Goal: Answer question/provide support

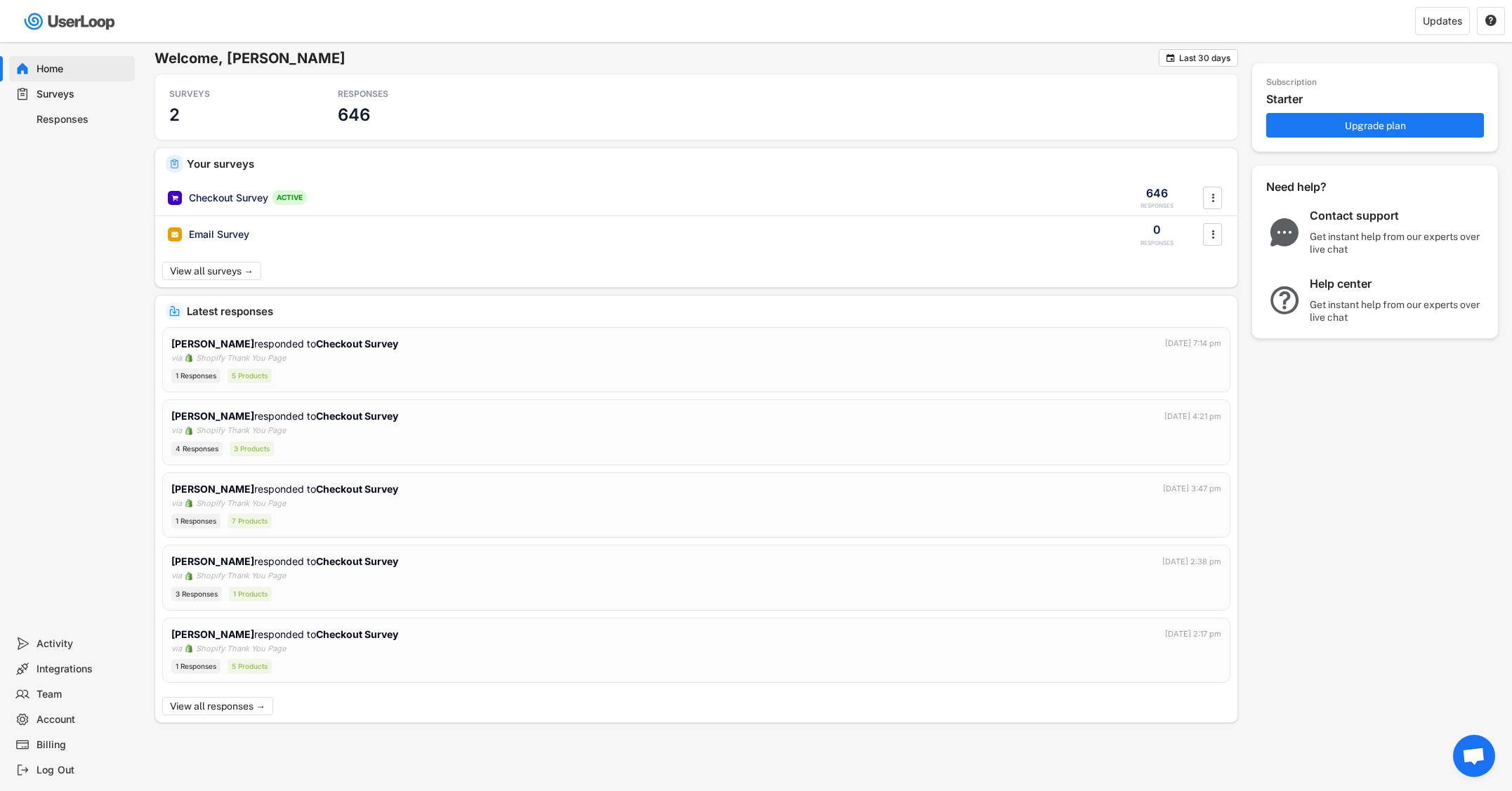
click at [59, 116] on div "Responses" at bounding box center [83, 119] width 93 height 13
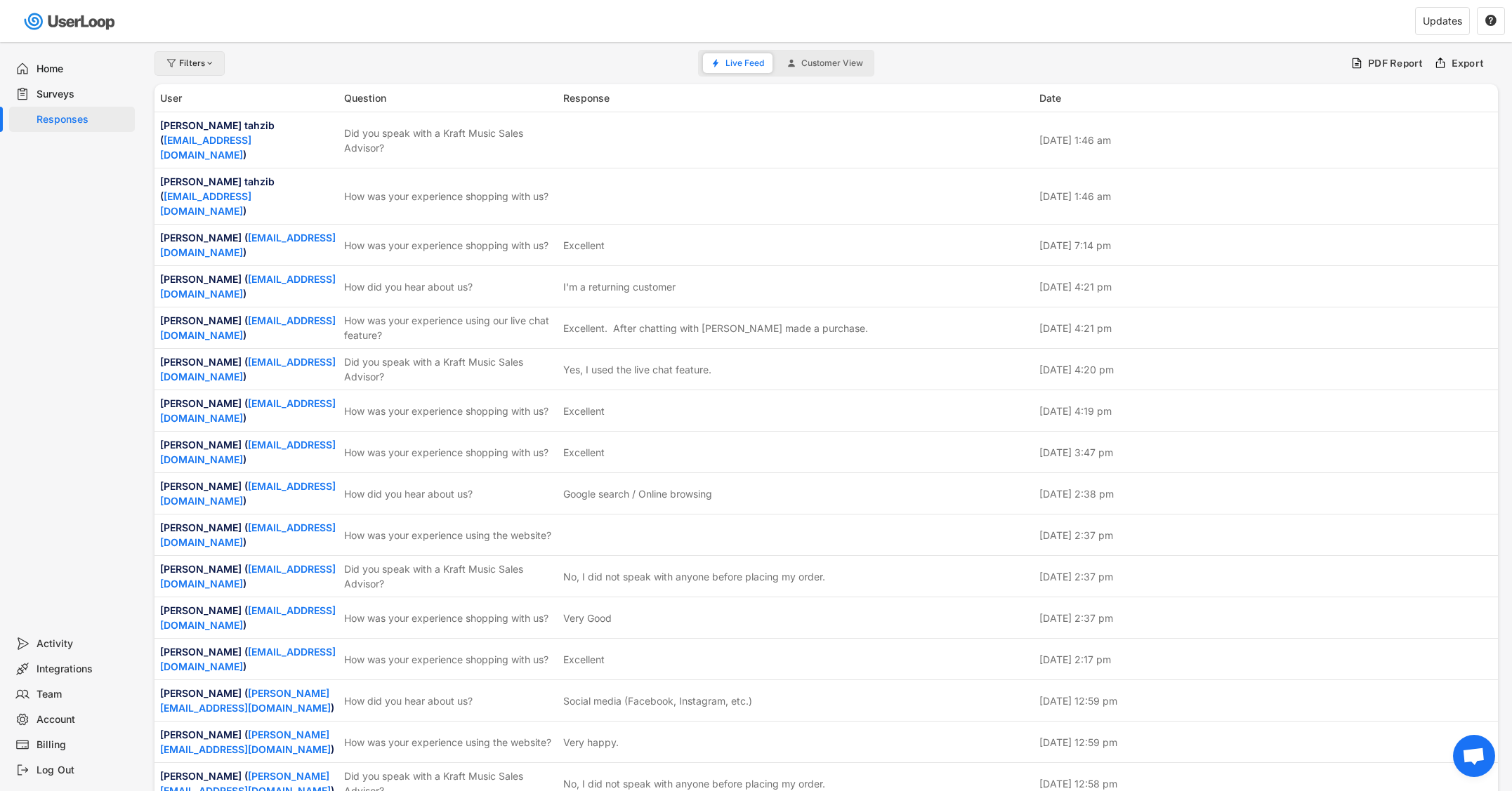
click at [206, 62] on div at bounding box center [210, 63] width 11 height 8
select select
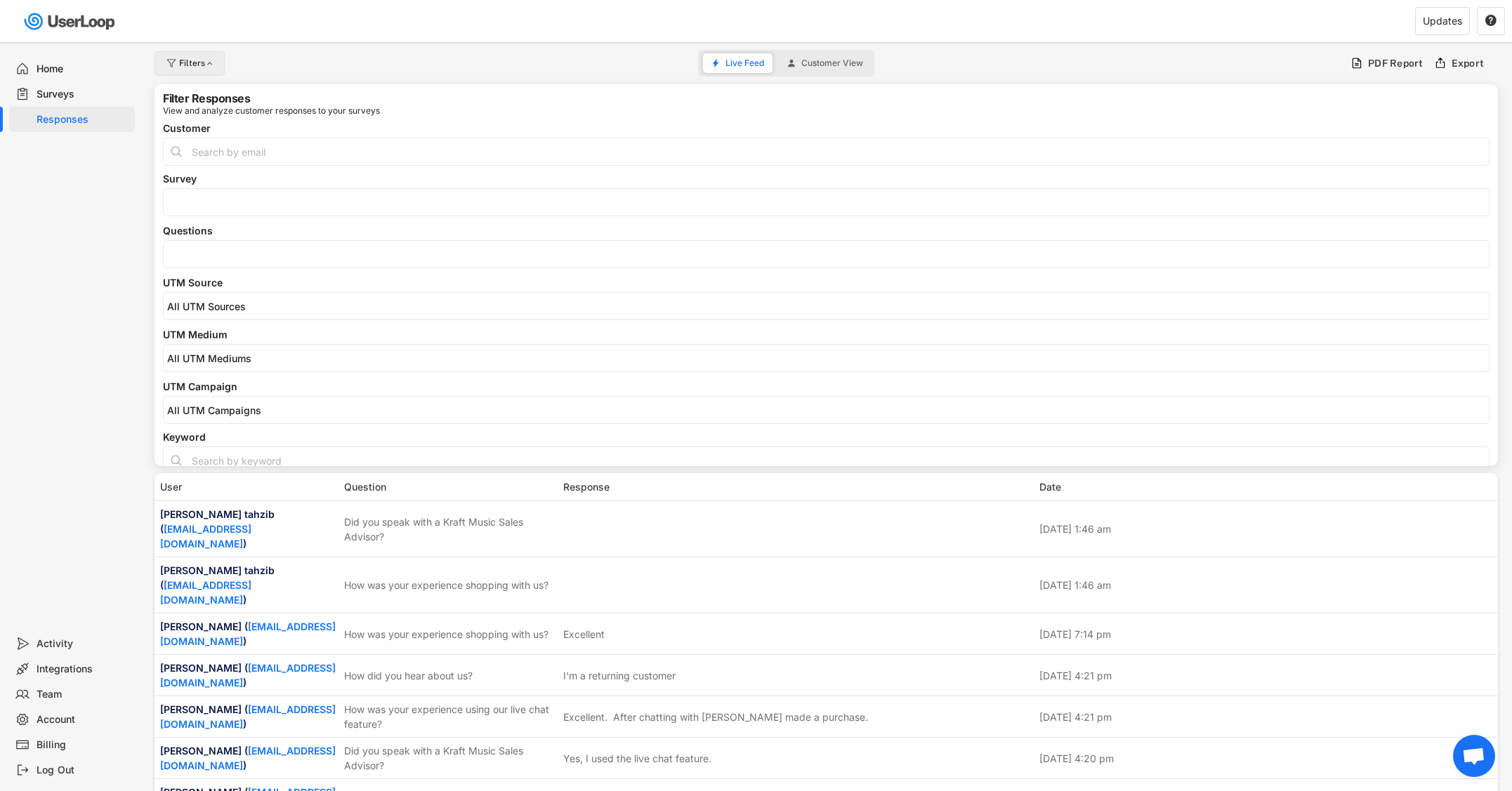
select select
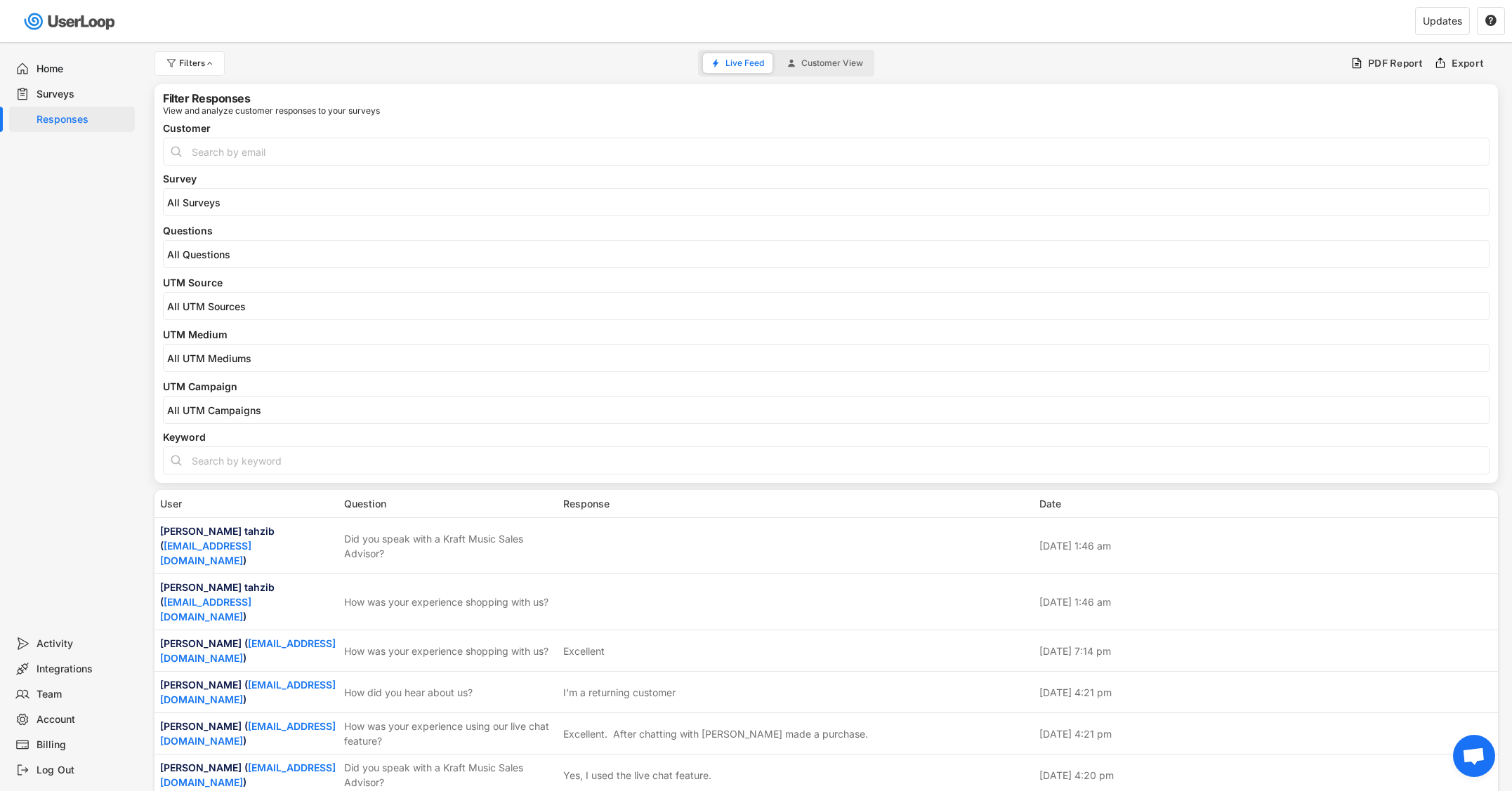
click at [232, 255] on input "search" at bounding box center [829, 255] width 1325 height 12
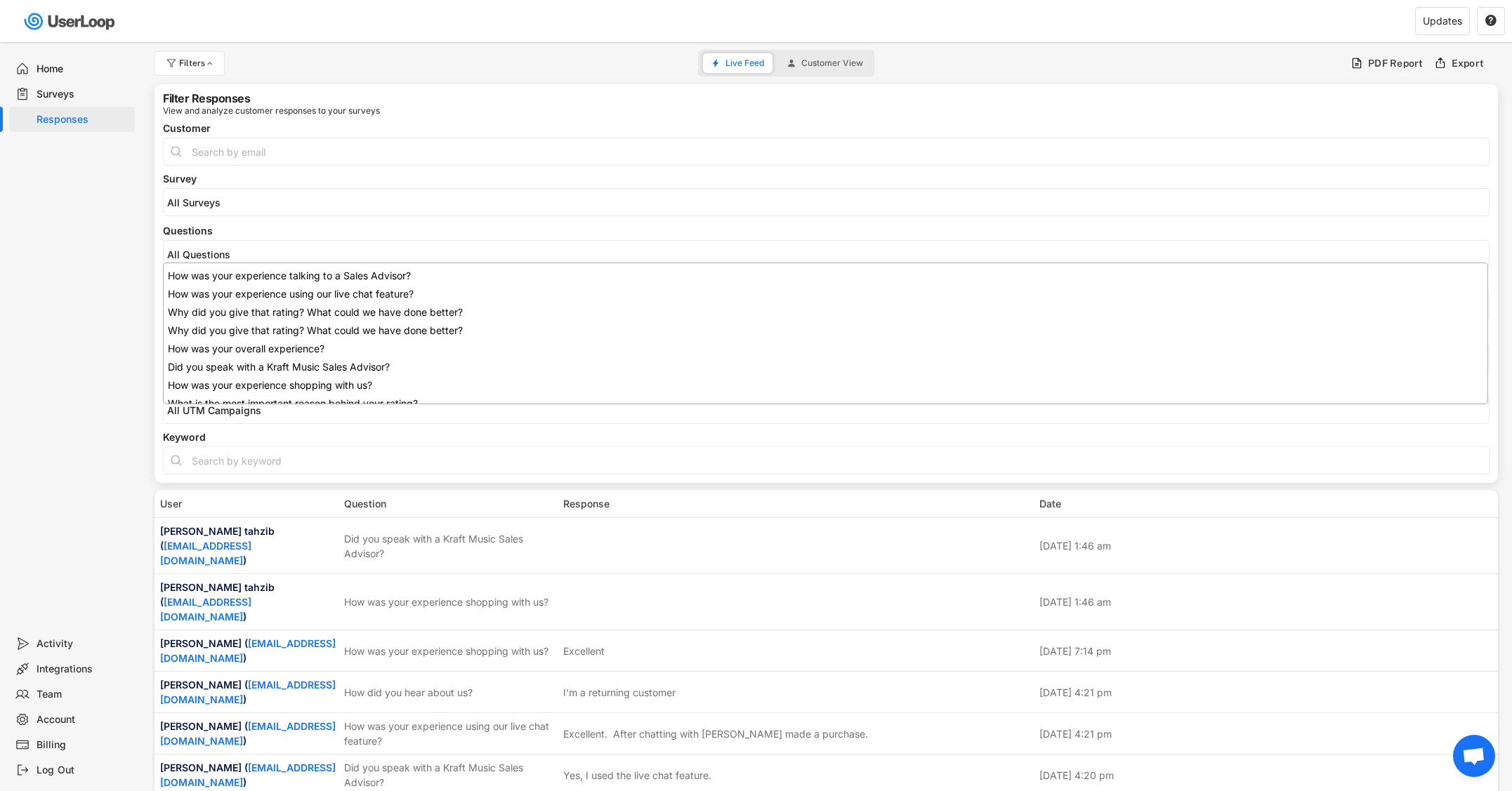
scroll to position [96, 0]
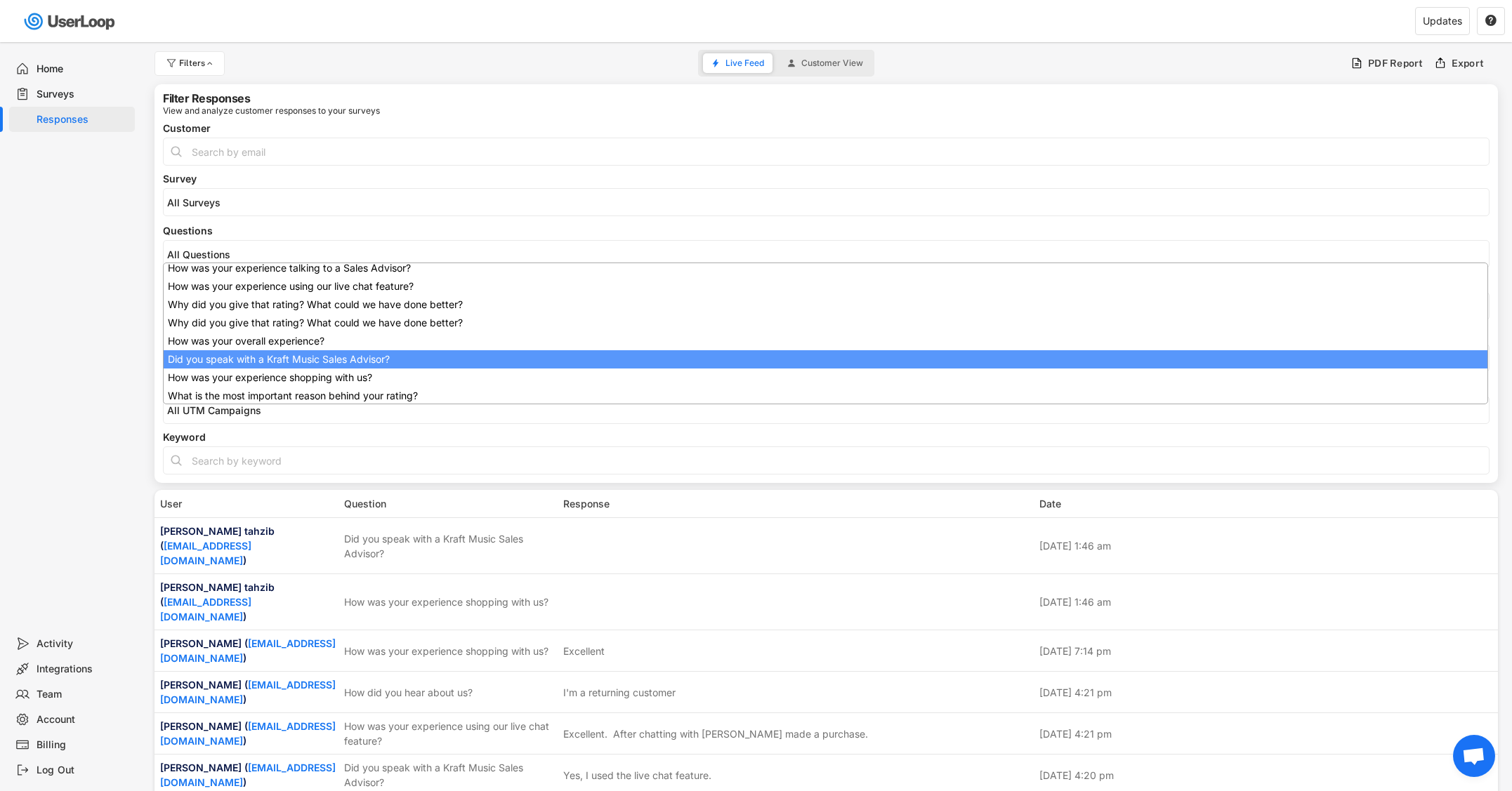
select select "1348695171700984260__LOOKUP__1707938263278x883333223412138000"
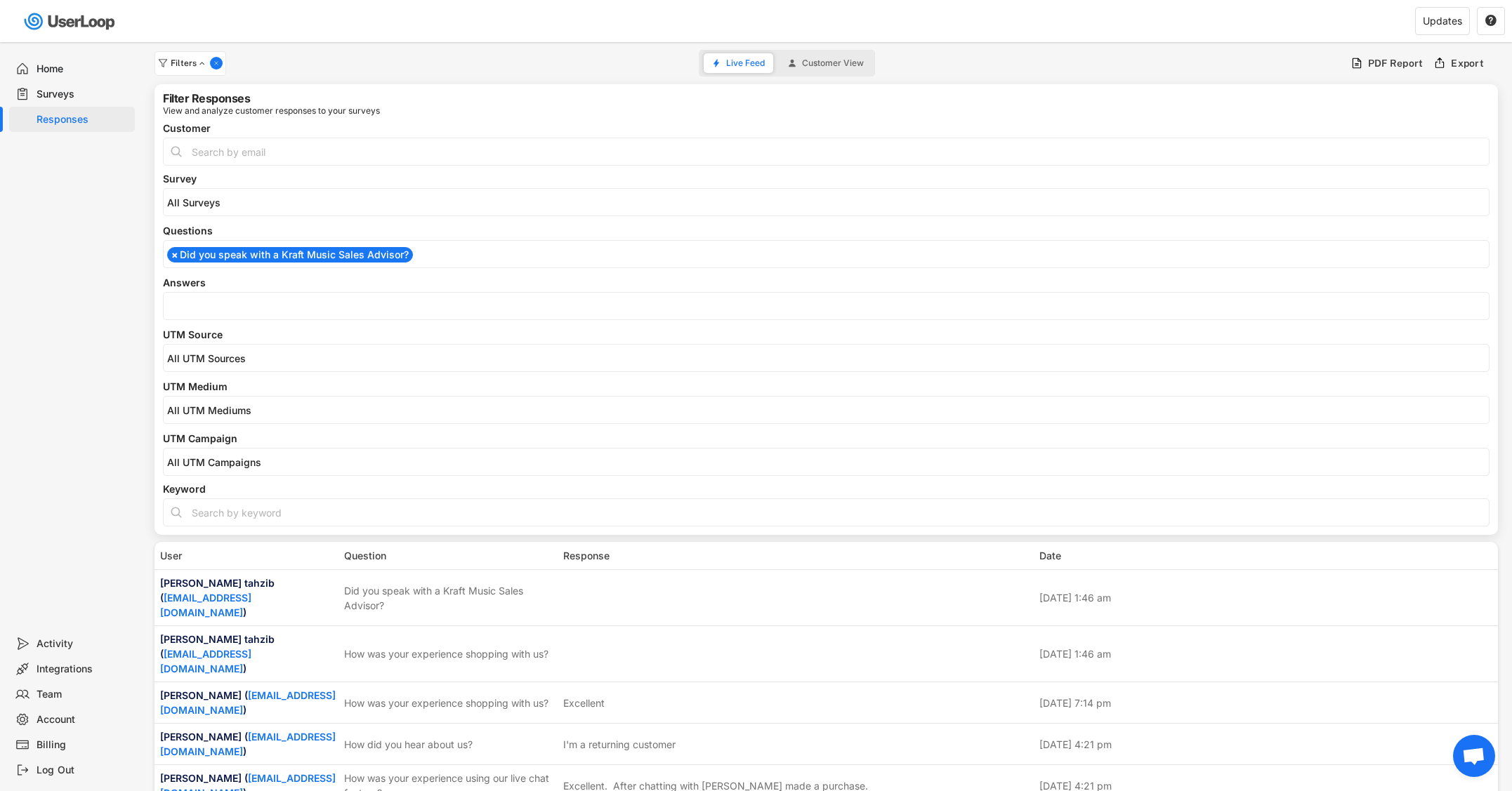
scroll to position [112, 0]
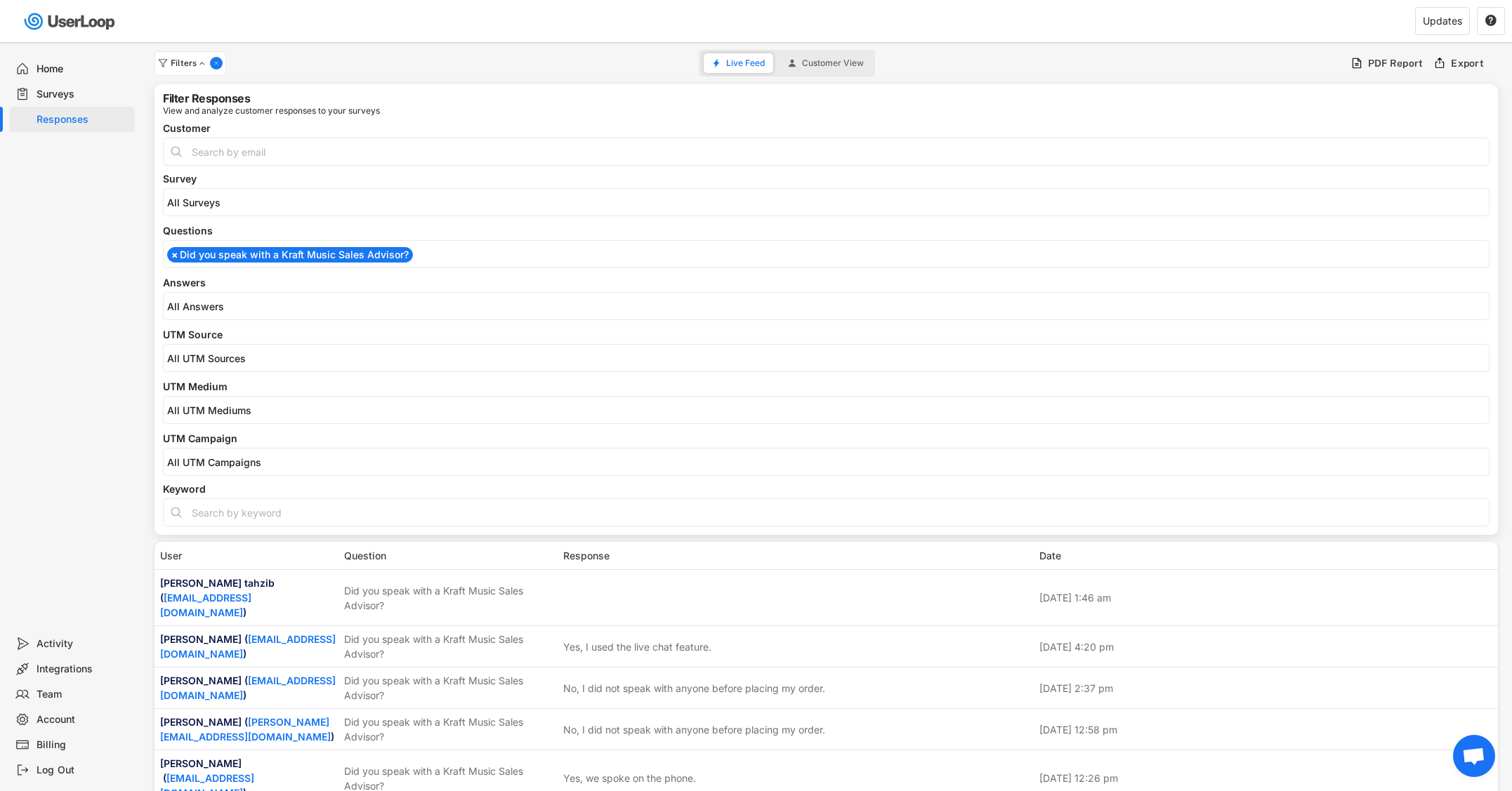
click at [256, 307] on input "search" at bounding box center [829, 307] width 1325 height 12
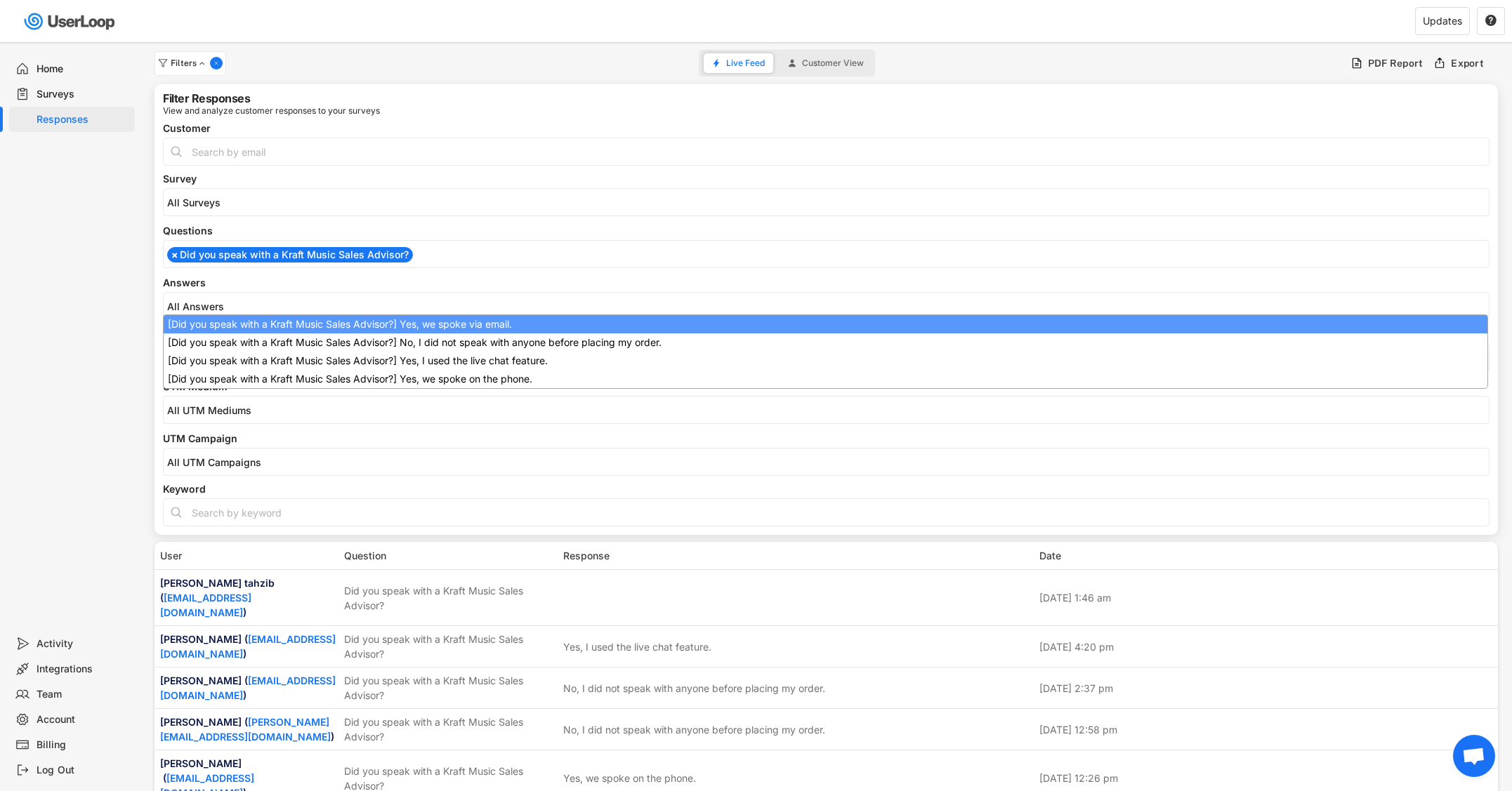
scroll to position [0, 0]
select select "1348695171700984260__LOOKUP__1709221089208x595556361812574200"
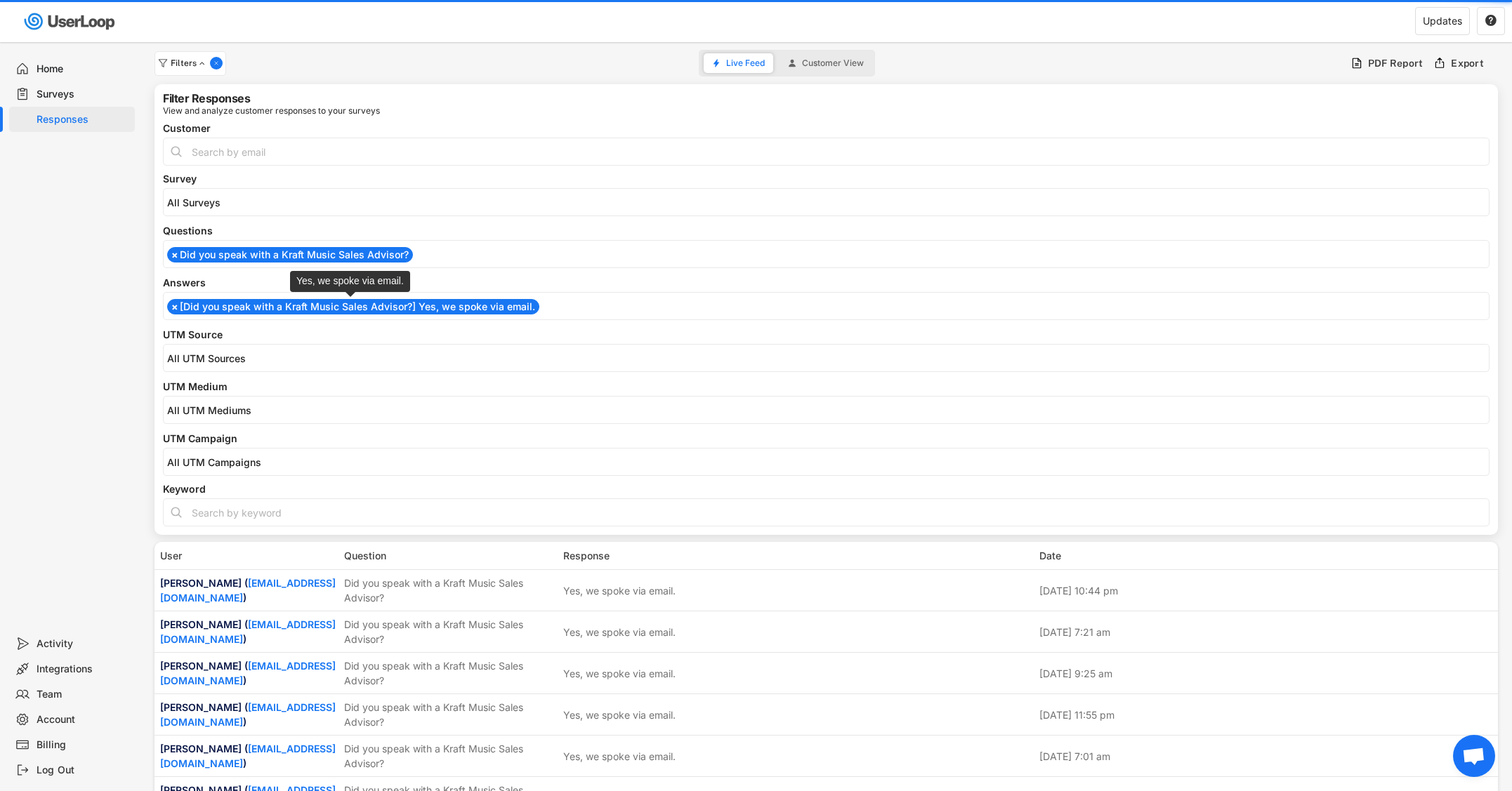
click at [259, 310] on li "× [Did you speak with a Kraft Music Sales Advisor?] Yes, we spoke via email." at bounding box center [353, 307] width 372 height 15
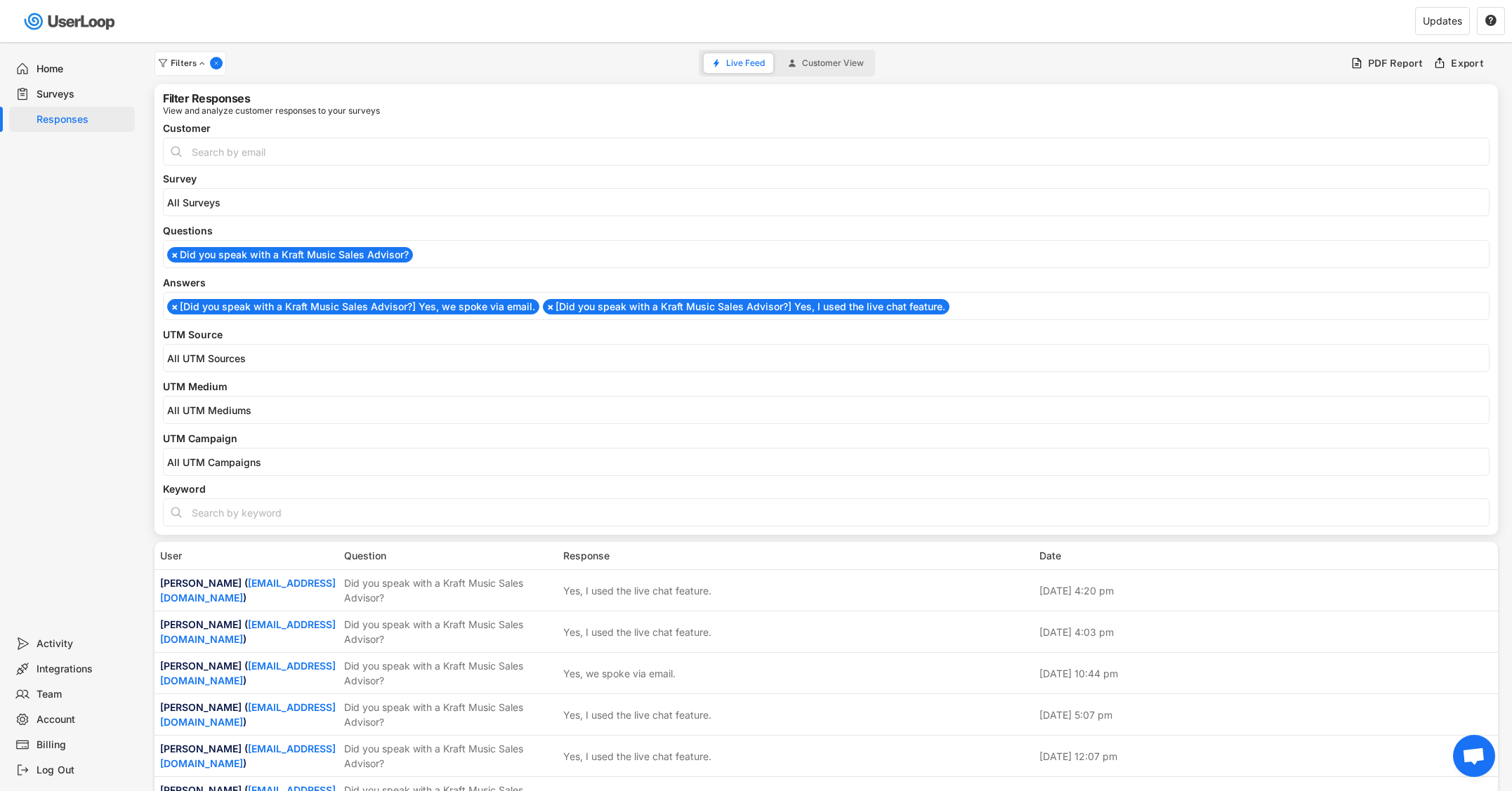
click at [266, 310] on li "× [Did you speak with a Kraft Music Sales Advisor?] Yes, we spoke via email." at bounding box center [353, 307] width 372 height 15
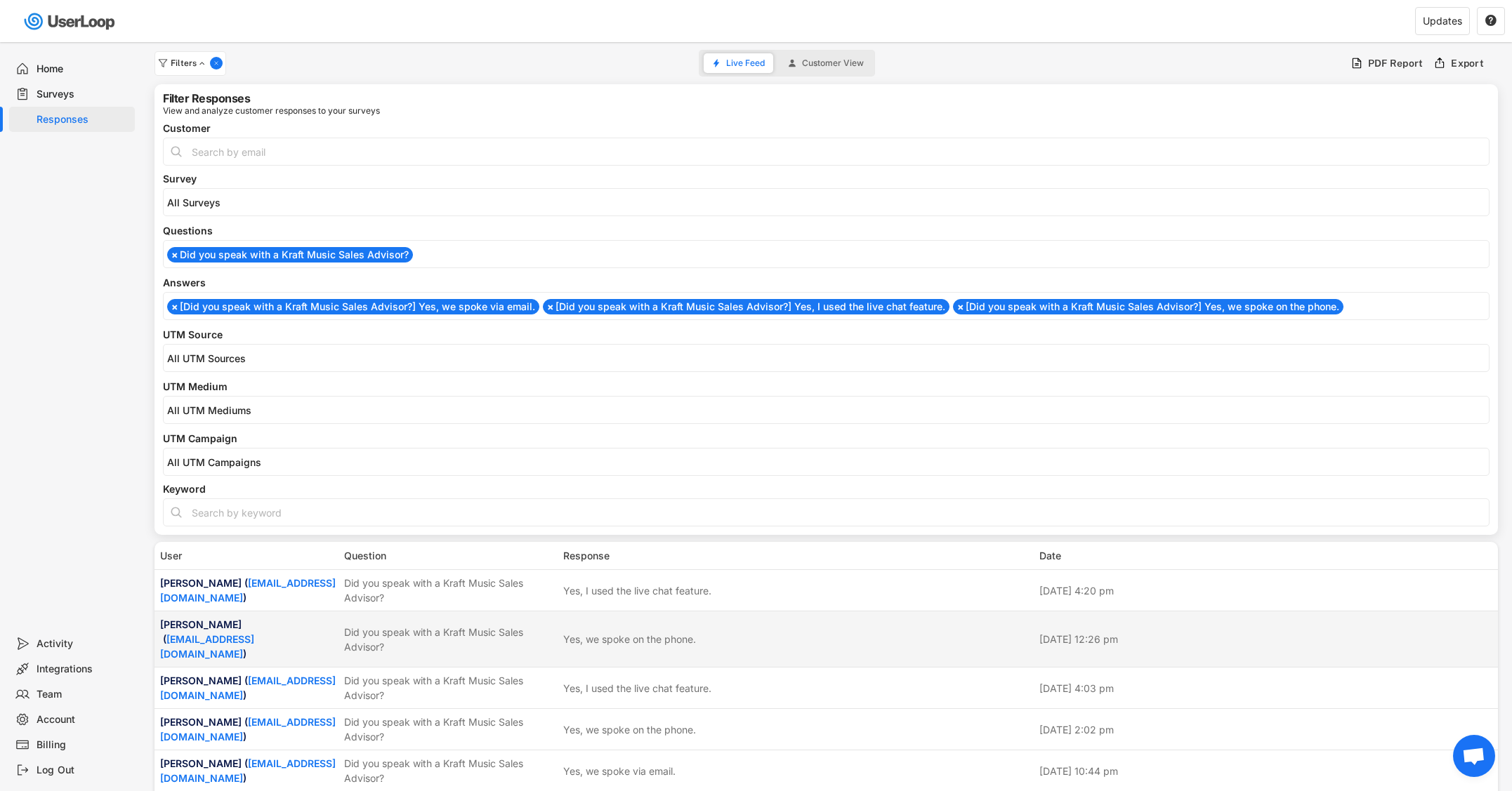
click at [483, 629] on div "Did you speak with a Kraft Music Sales Advisor?" at bounding box center [449, 640] width 210 height 30
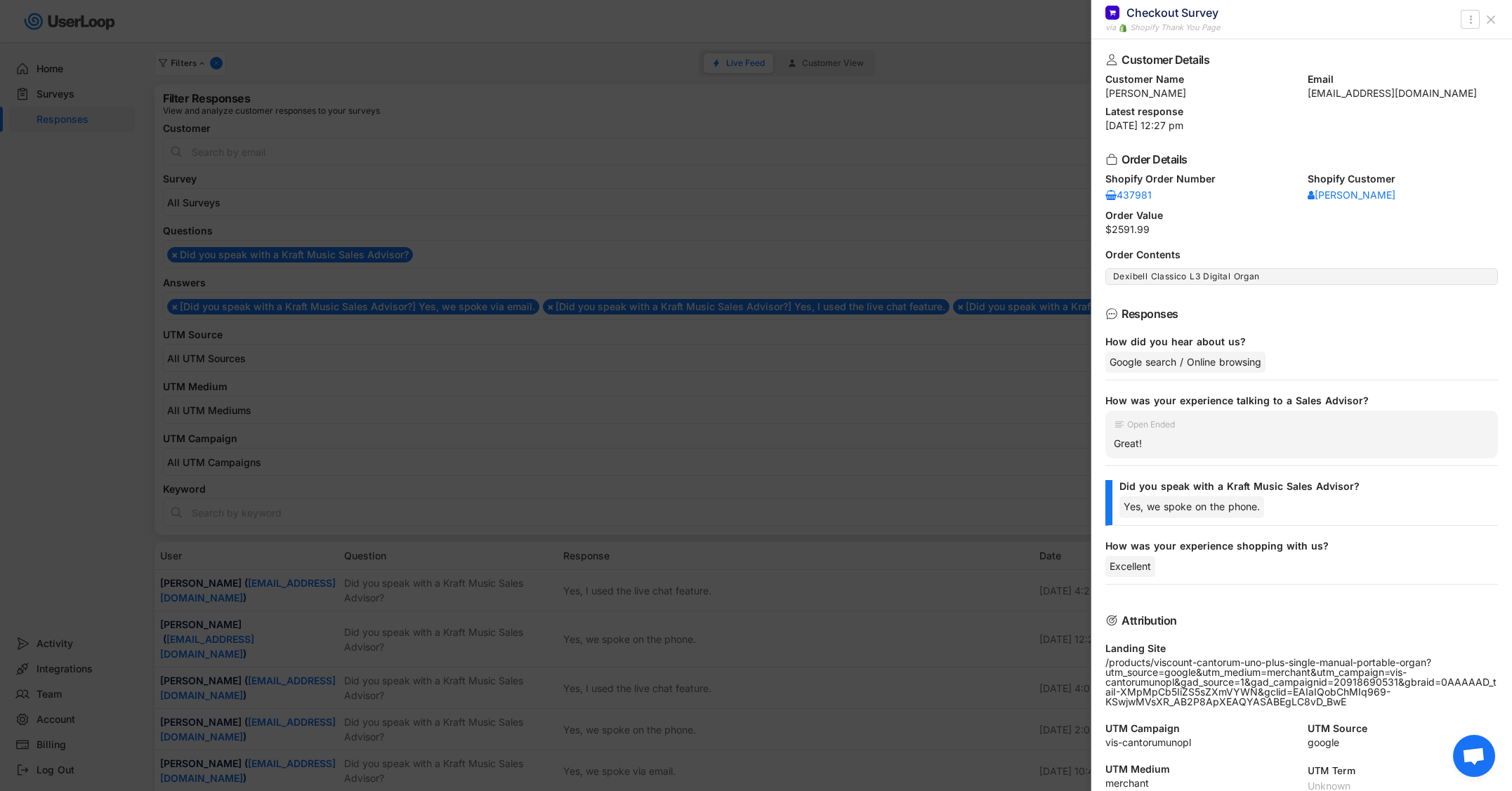
click at [483, 629] on div at bounding box center [756, 396] width 1512 height 791
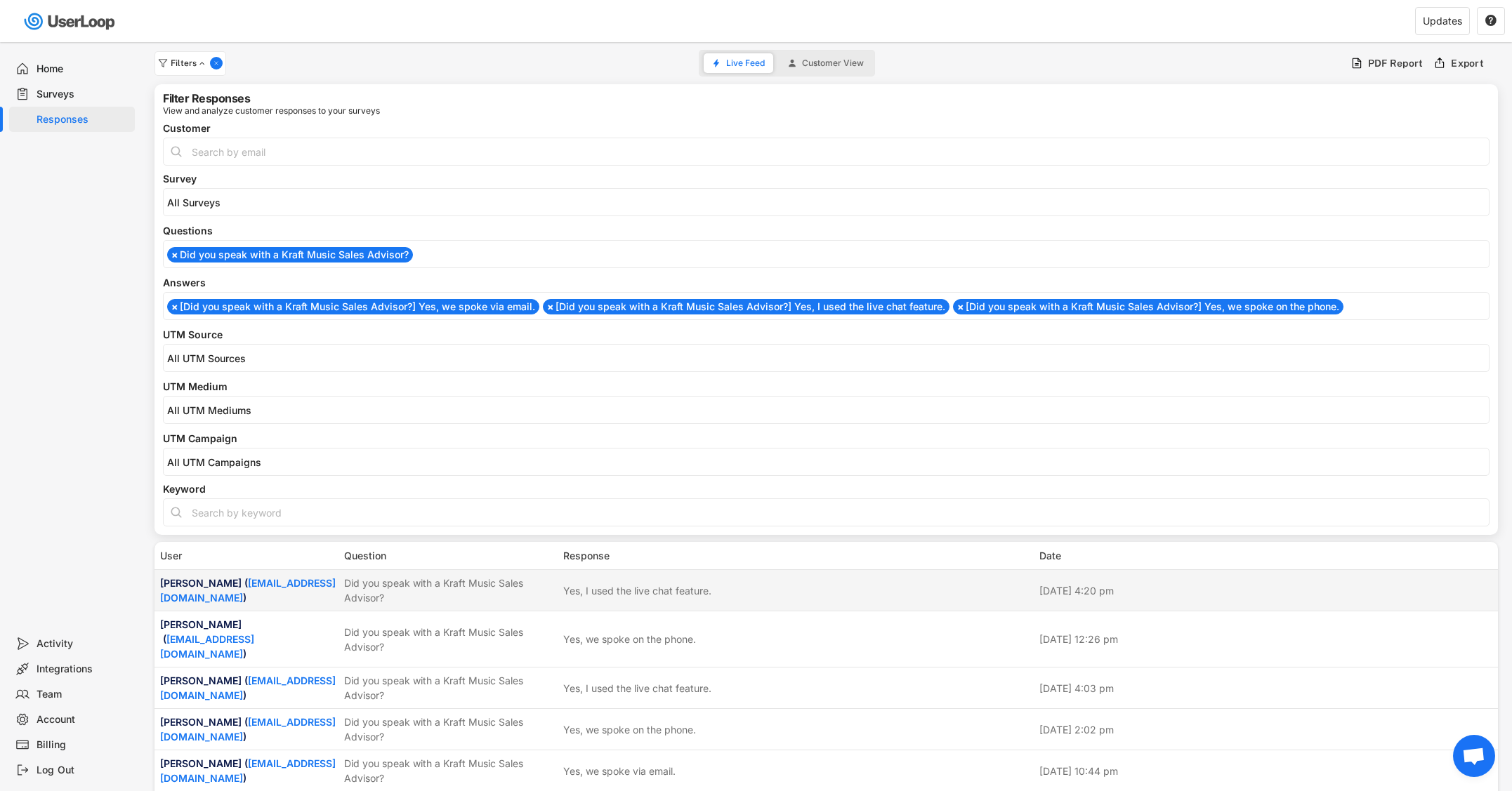
click at [480, 581] on div "Did you speak with a Kraft Music Sales Advisor?" at bounding box center [449, 591] width 210 height 30
